Goal: Task Accomplishment & Management: Manage account settings

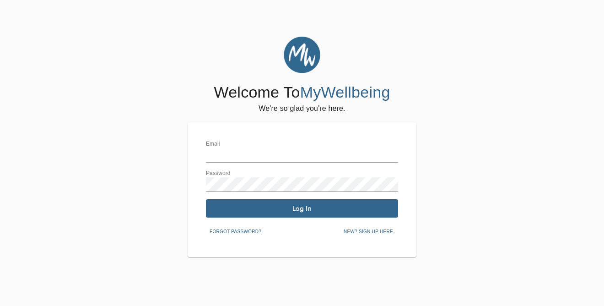
type input "[EMAIL_ADDRESS][DOMAIN_NAME]"
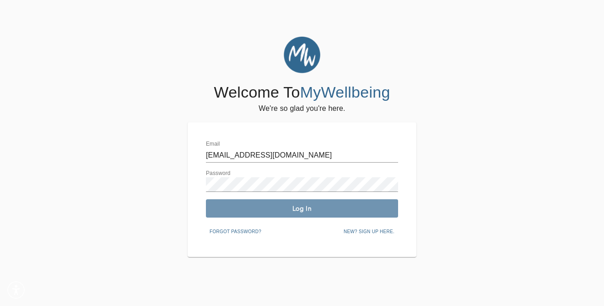
click at [305, 212] on button "Log In" at bounding box center [302, 208] width 192 height 18
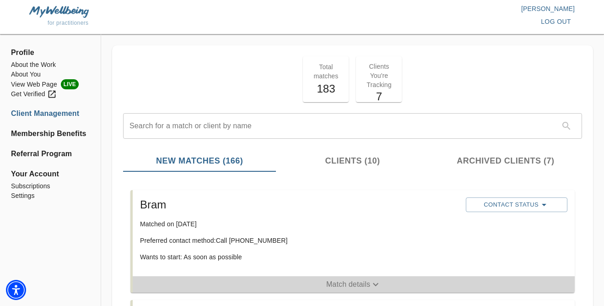
click at [350, 281] on p "Match details" at bounding box center [348, 284] width 44 height 11
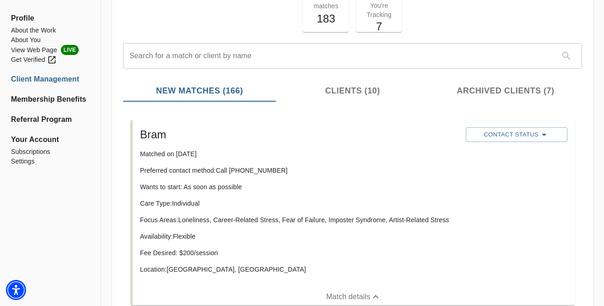
scroll to position [66, 0]
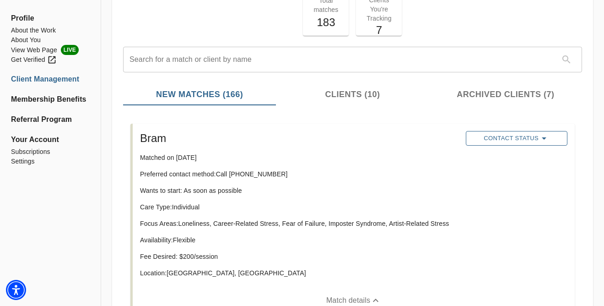
click at [482, 137] on span "Contact Status" at bounding box center [516, 138] width 92 height 11
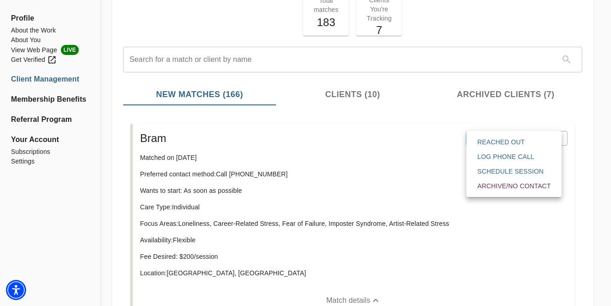
click at [481, 141] on span "Reached Out" at bounding box center [513, 141] width 73 height 9
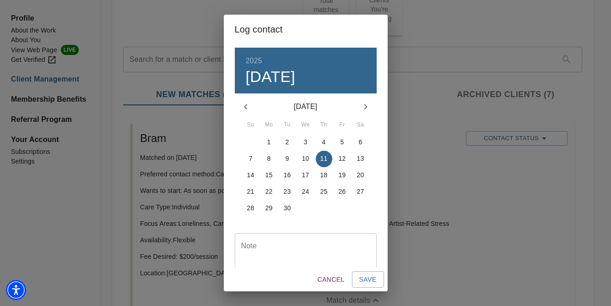
click at [320, 159] on p "11" at bounding box center [323, 158] width 7 height 9
click at [370, 282] on span "Save" at bounding box center [367, 278] width 17 height 11
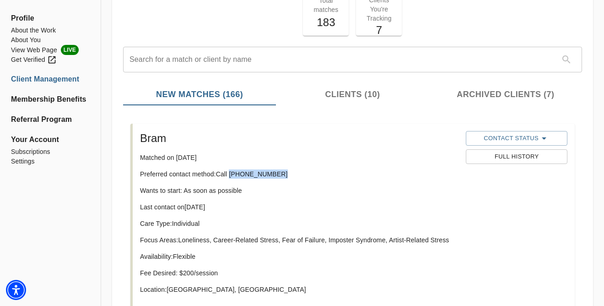
drag, startPoint x: 282, startPoint y: 173, endPoint x: 231, endPoint y: 174, distance: 50.8
click at [231, 174] on p "Preferred contact method: Call [PHONE_NUMBER]" at bounding box center [299, 173] width 318 height 9
copy p "[PHONE_NUMBER]"
